Goal: Transaction & Acquisition: Purchase product/service

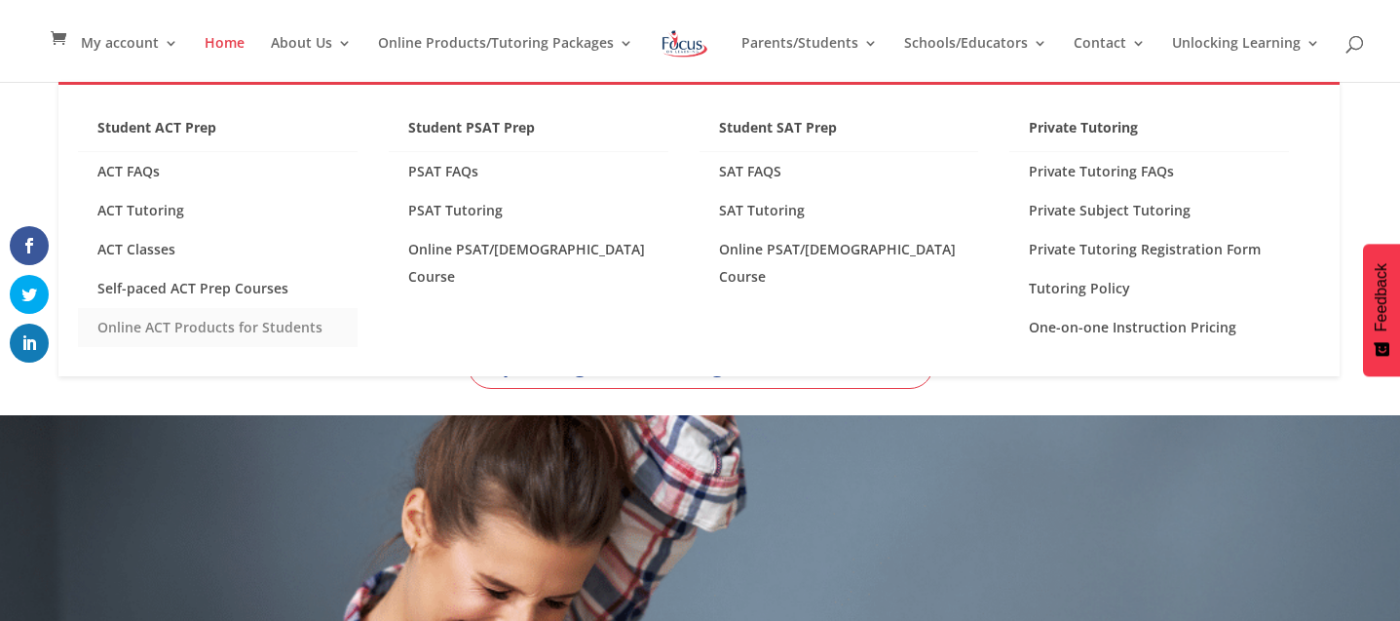
click at [288, 322] on link "Online ACT Products for Students" at bounding box center [218, 327] width 280 height 39
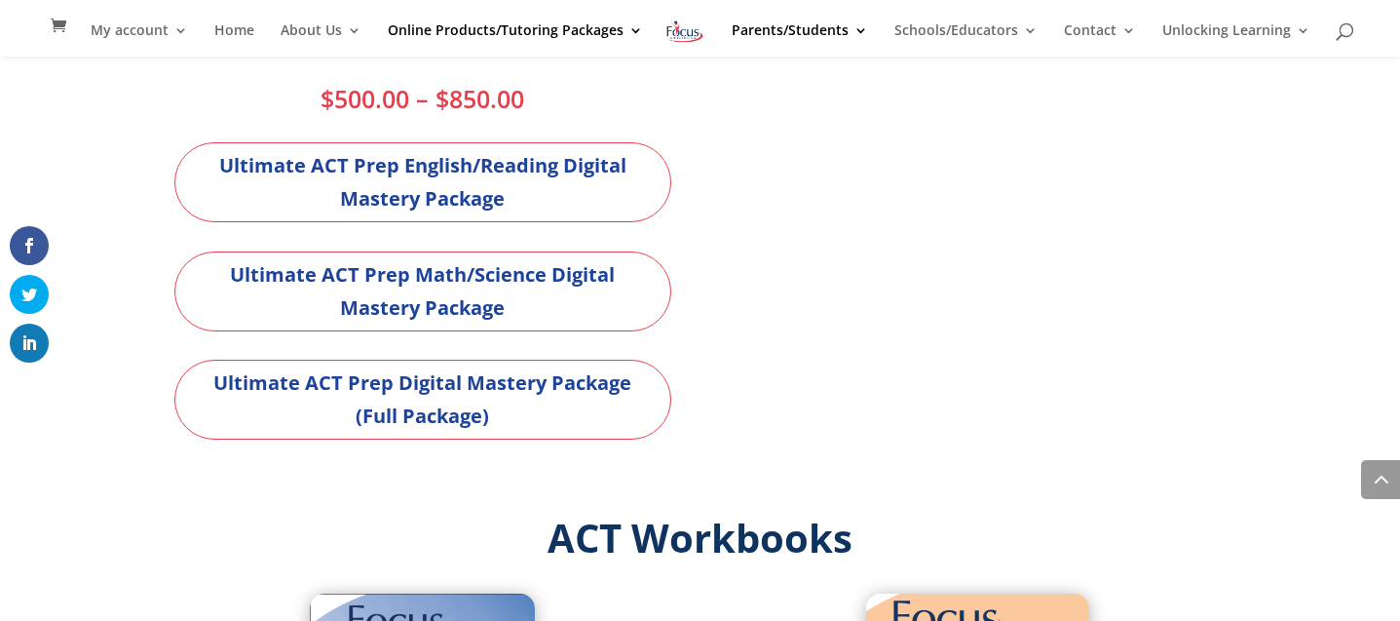
scroll to position [1390, 0]
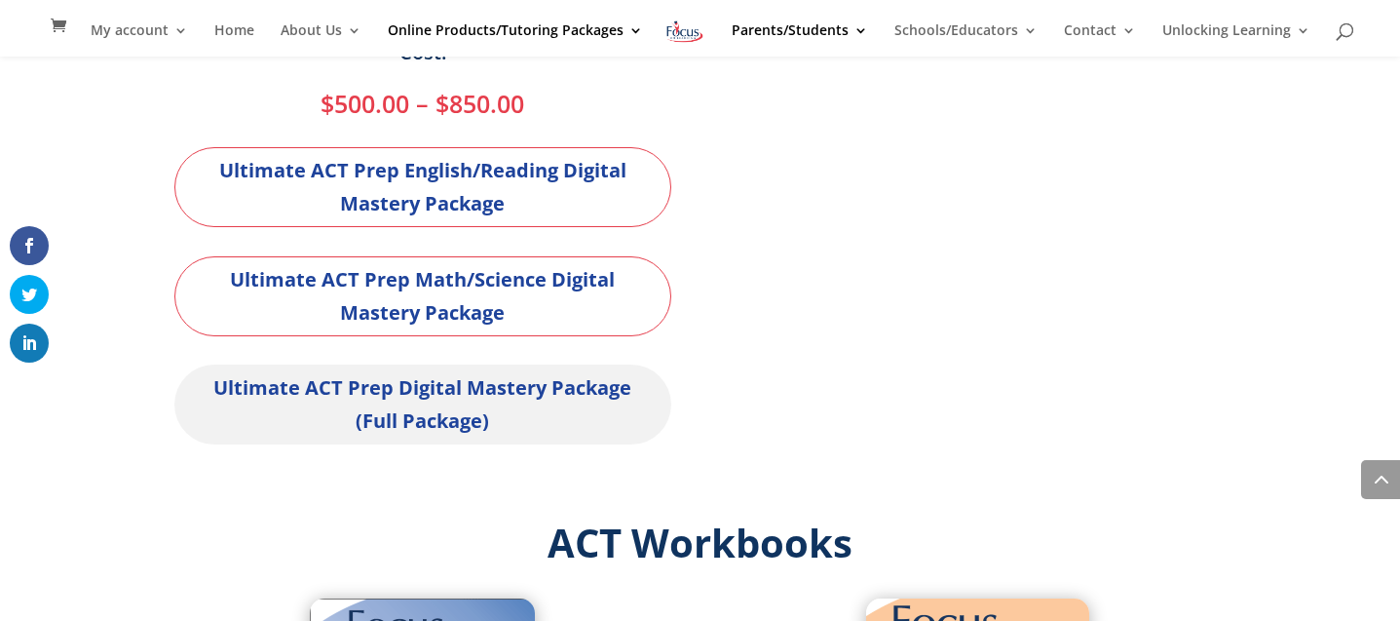
click at [392, 406] on link "Ultimate ACT Prep Digital Mastery Package (Full Package)" at bounding box center [422, 404] width 497 height 80
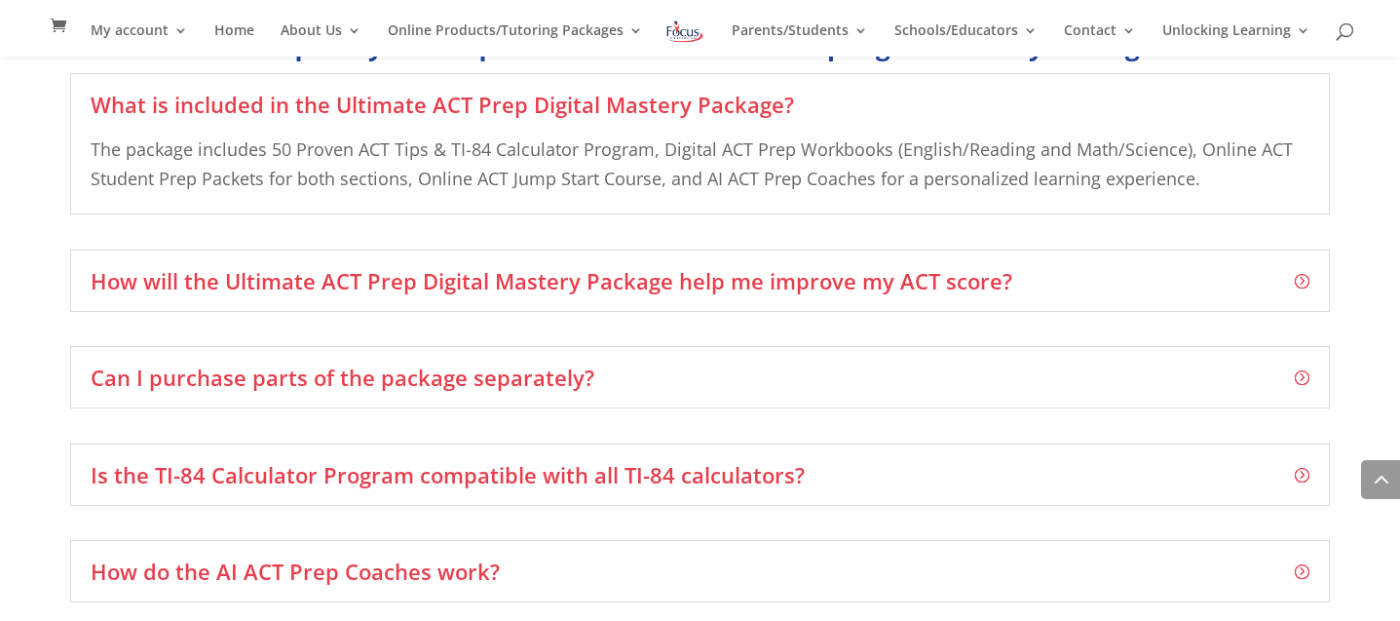
scroll to position [3314, 0]
